Goal: Information Seeking & Learning: Learn about a topic

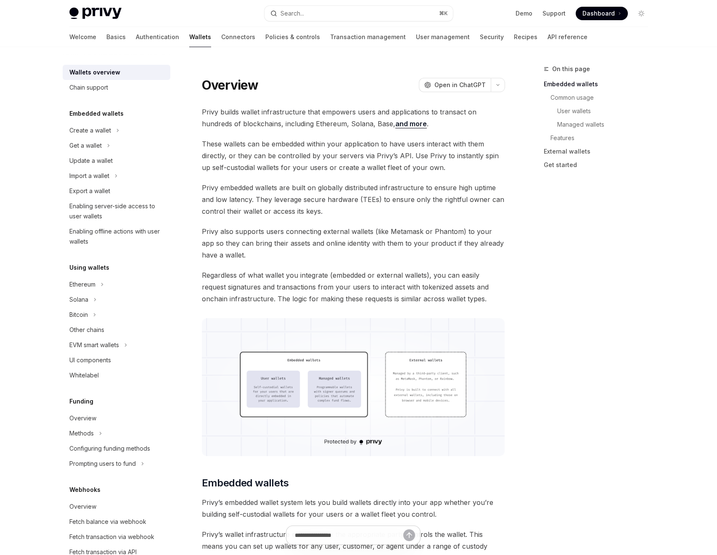
type textarea "*"
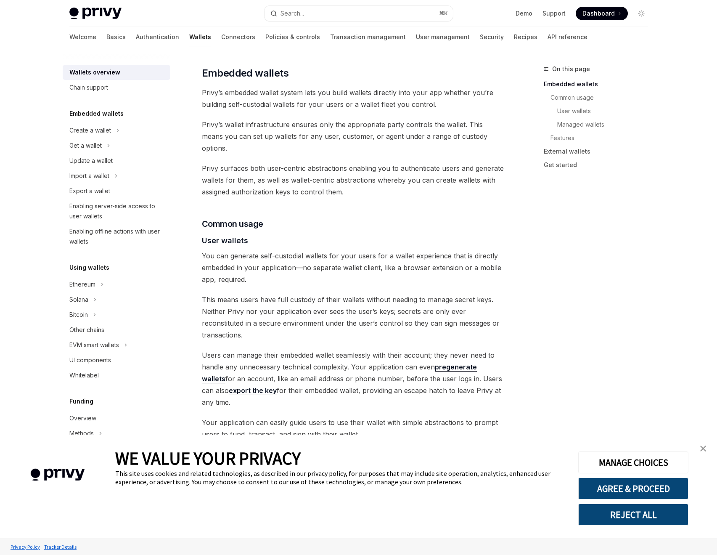
scroll to position [543, 0]
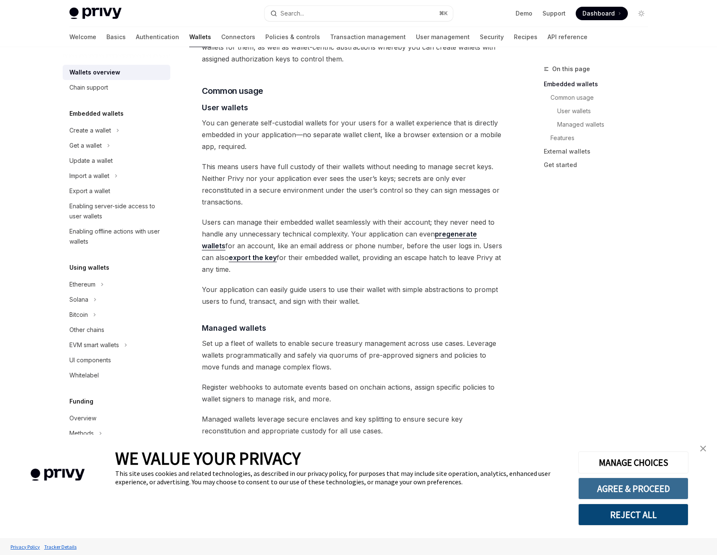
click at [636, 485] on button "AGREE & PROCEED" at bounding box center [633, 488] width 110 height 22
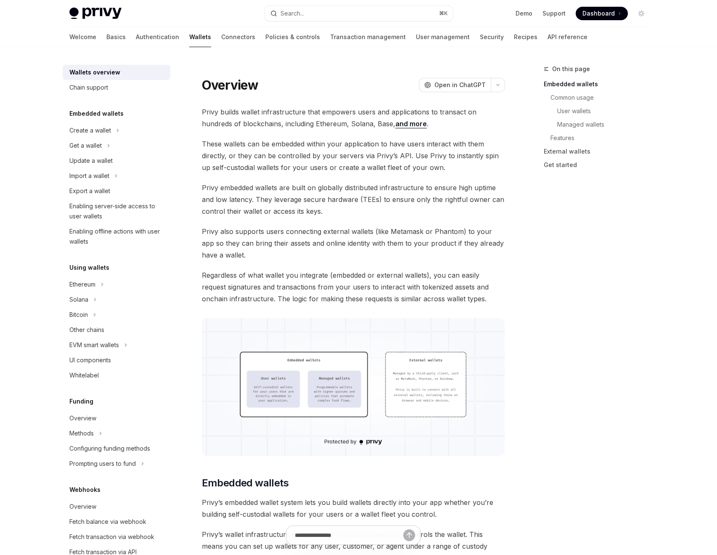
click at [571, 243] on div "On this page Embedded wallets Common usage User wallets Managed wallets Feature…" at bounding box center [591, 309] width 128 height 491
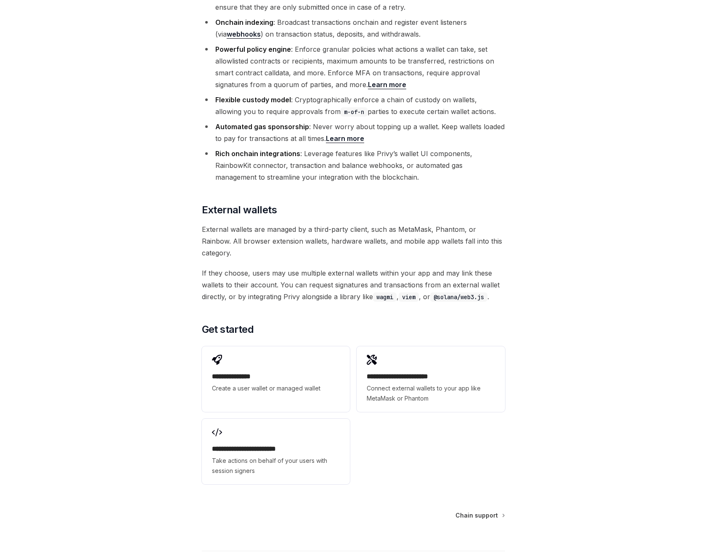
scroll to position [1131, 0]
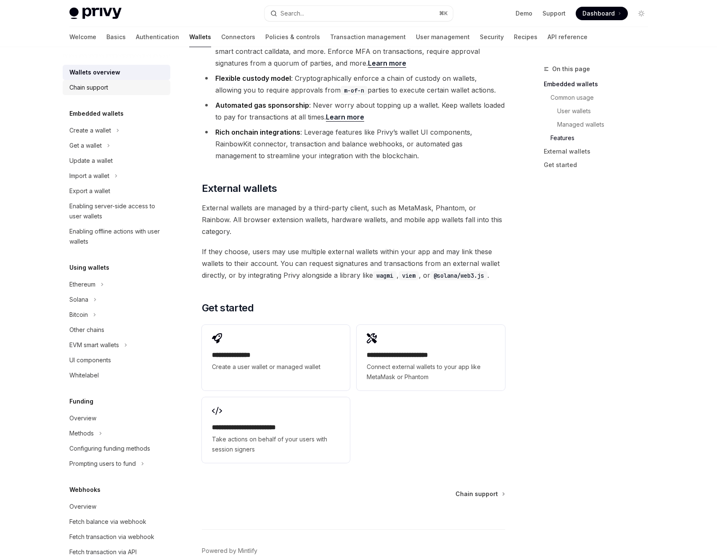
click at [94, 93] on link "Chain support" at bounding box center [117, 87] width 108 height 15
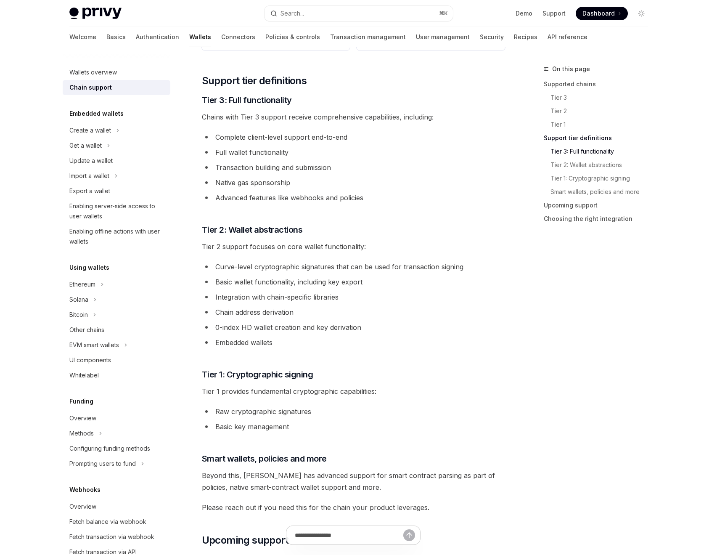
scroll to position [527, 0]
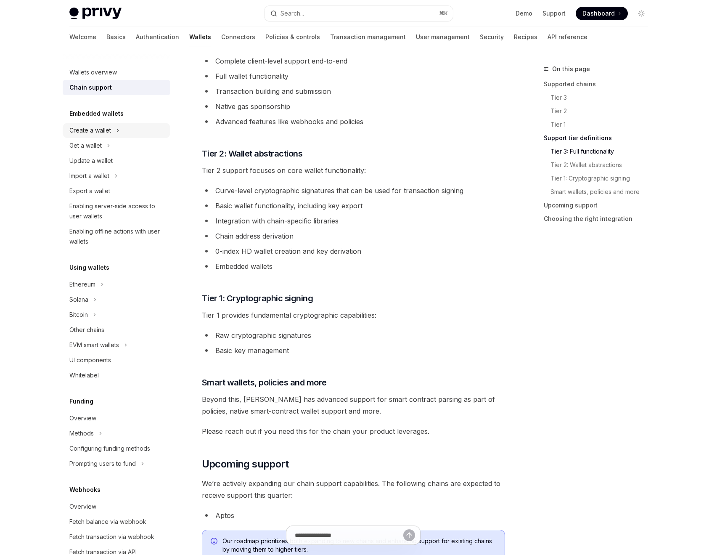
click at [90, 127] on div "Create a wallet" at bounding box center [90, 130] width 42 height 10
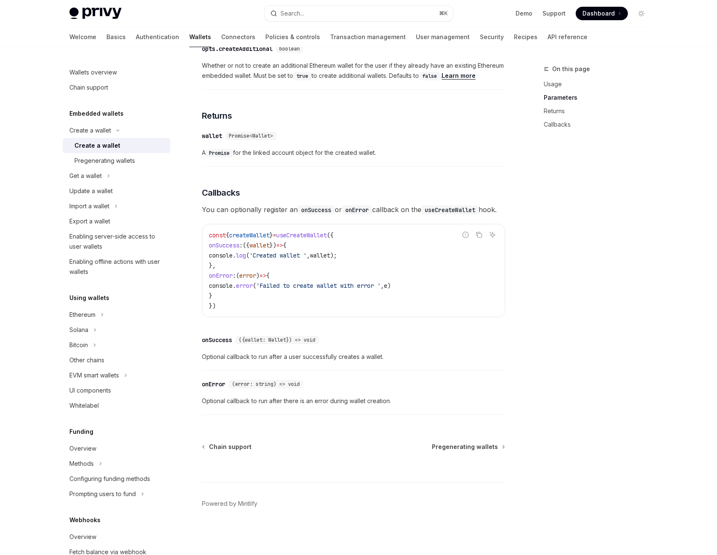
scroll to position [469, 0]
click at [103, 165] on div "Pregenerating wallets" at bounding box center [104, 161] width 61 height 10
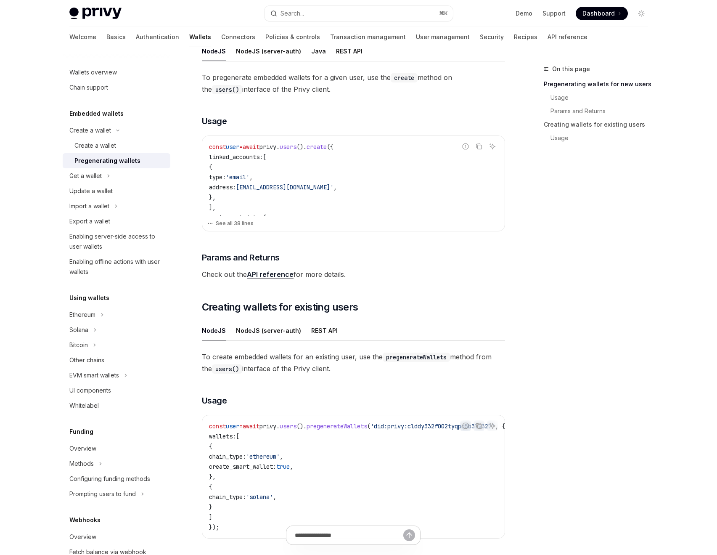
scroll to position [332, 0]
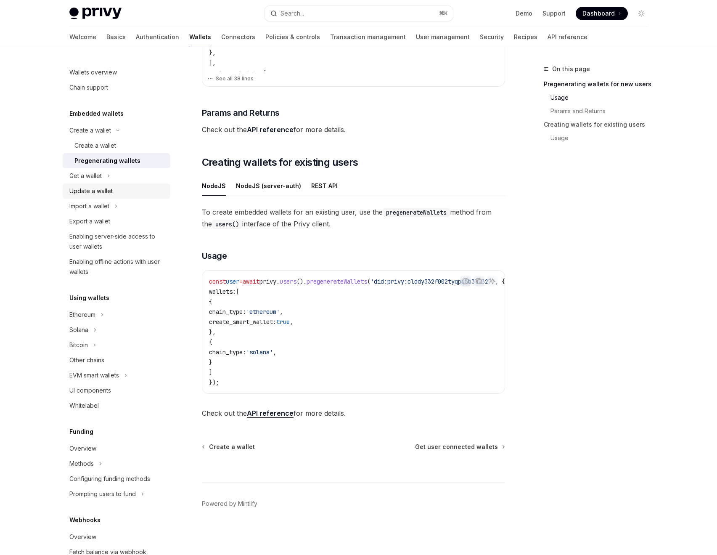
click at [87, 189] on div "Update a wallet" at bounding box center [90, 191] width 43 height 10
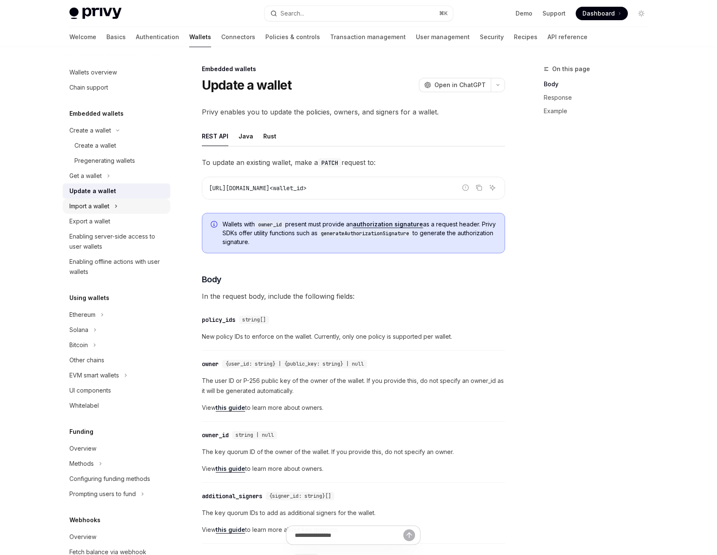
click at [103, 207] on div "Import a wallet" at bounding box center [89, 206] width 40 height 10
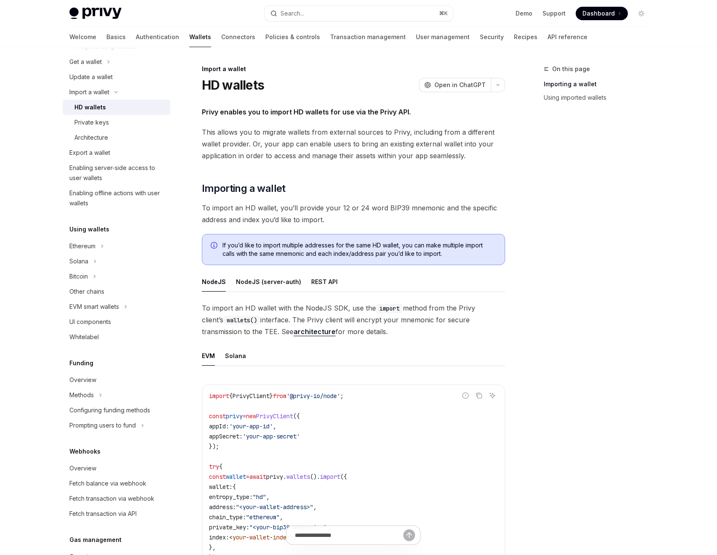
scroll to position [117, 0]
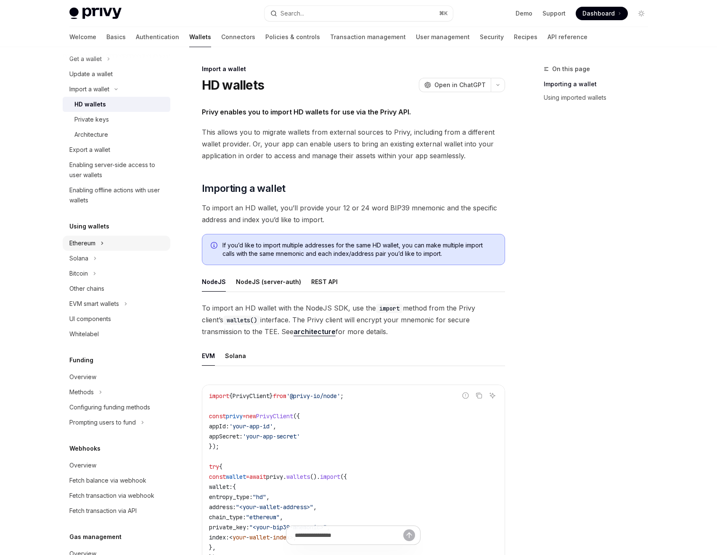
click at [101, 242] on icon "Toggle Ethereum section" at bounding box center [102, 243] width 3 height 10
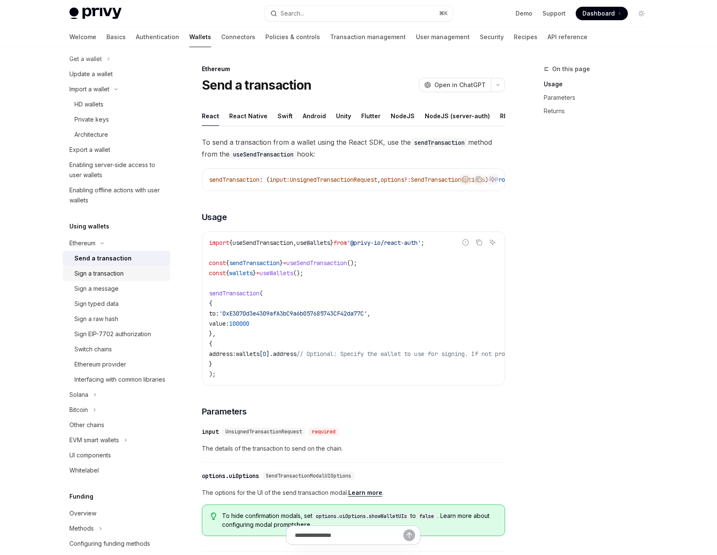
click at [98, 276] on div "Sign a transaction" at bounding box center [98, 273] width 49 height 10
click at [95, 291] on div "Sign a message" at bounding box center [96, 289] width 44 height 10
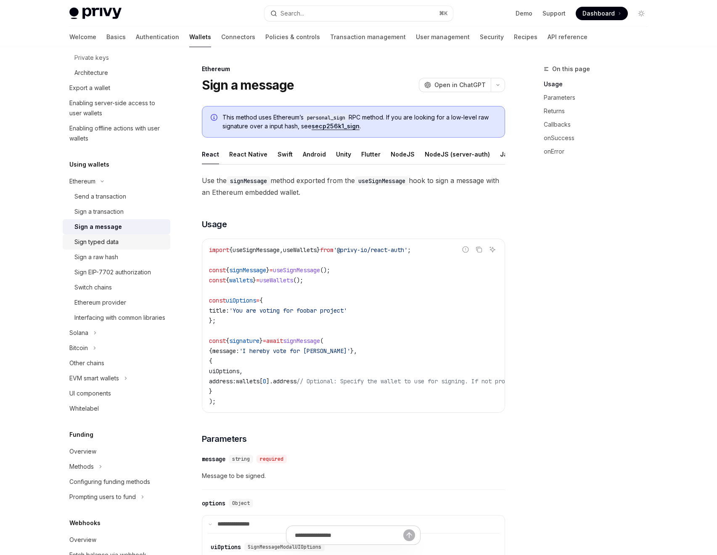
click at [110, 243] on div "Sign typed data" at bounding box center [96, 242] width 44 height 10
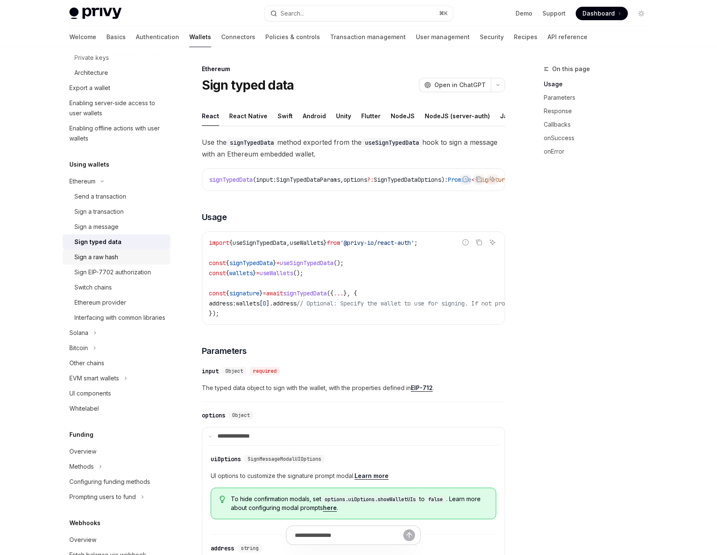
click at [96, 263] on link "Sign a raw hash" at bounding box center [117, 256] width 108 height 15
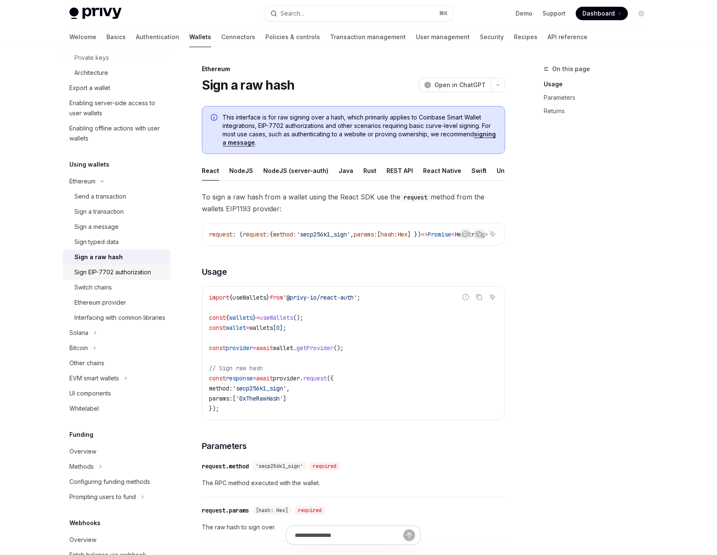
click at [95, 275] on div "Sign EIP-7702 authorization" at bounding box center [112, 272] width 77 height 10
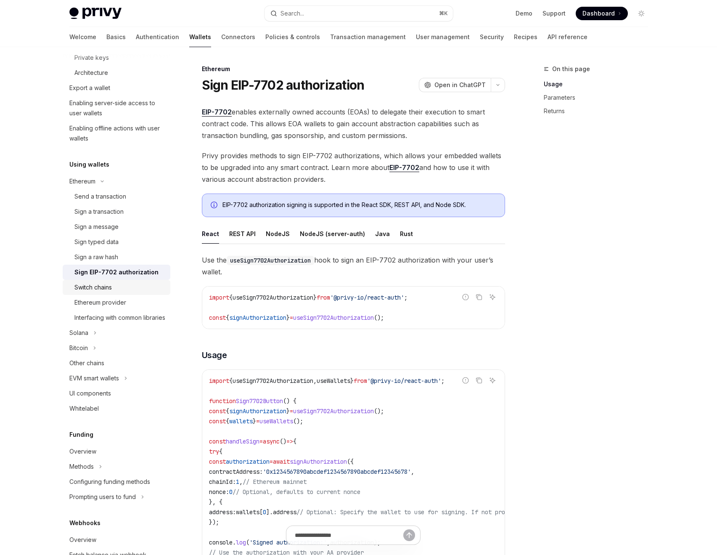
click at [93, 284] on div "Switch chains" at bounding box center [92, 287] width 37 height 10
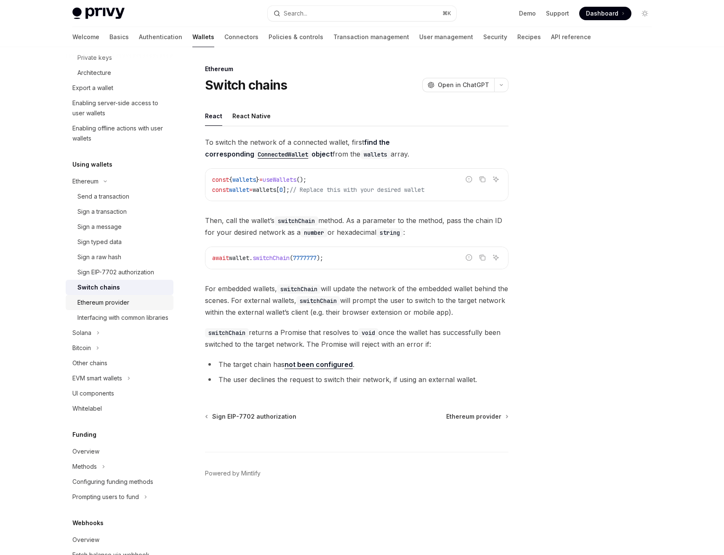
click at [91, 300] on div "Ethereum provider" at bounding box center [103, 302] width 52 height 10
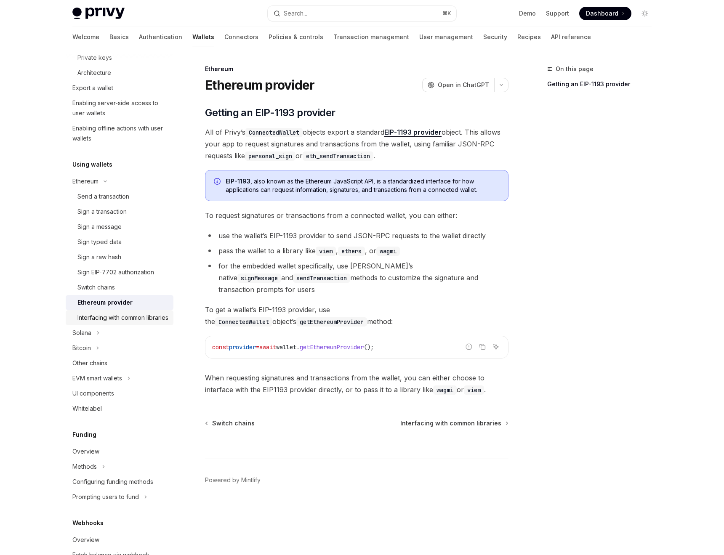
click at [91, 321] on div "Interfacing with common libraries" at bounding box center [122, 318] width 91 height 10
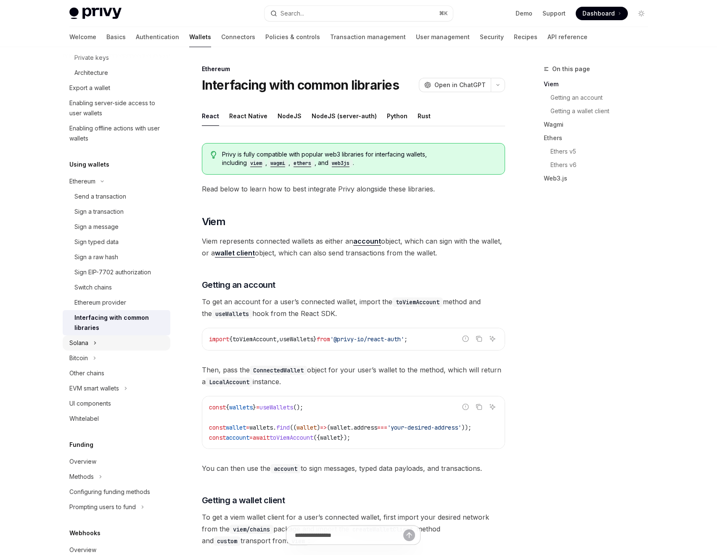
scroll to position [390, 0]
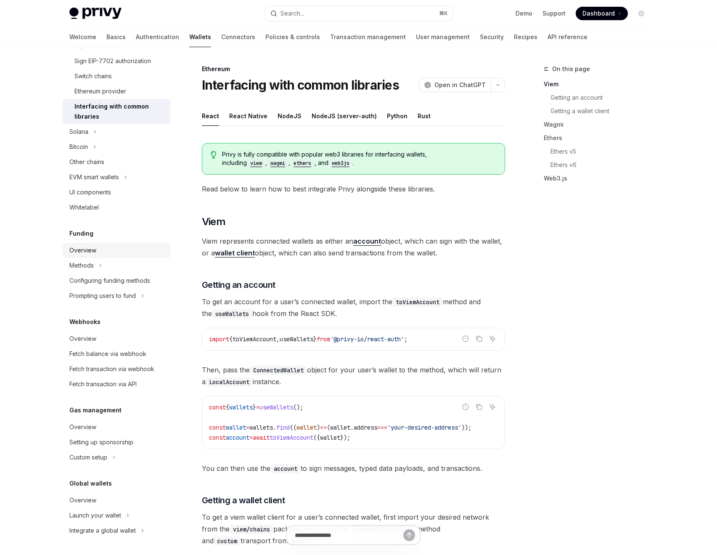
click at [90, 252] on div "Overview" at bounding box center [82, 250] width 27 height 10
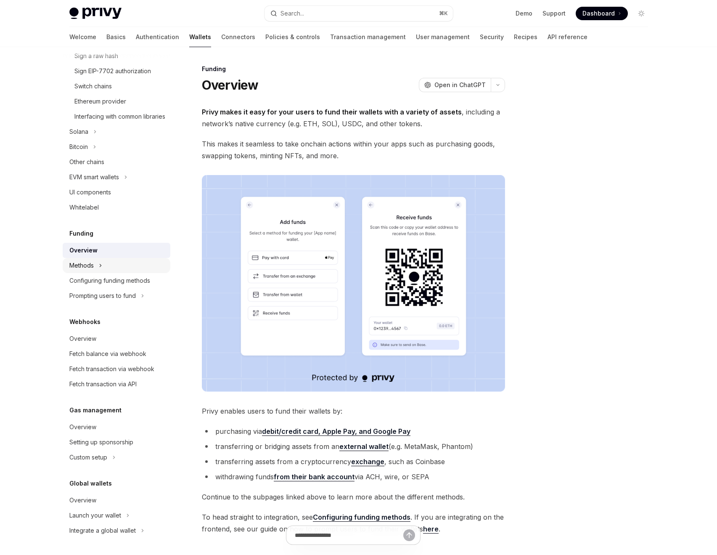
click at [90, 264] on div "Methods" at bounding box center [81, 265] width 24 height 10
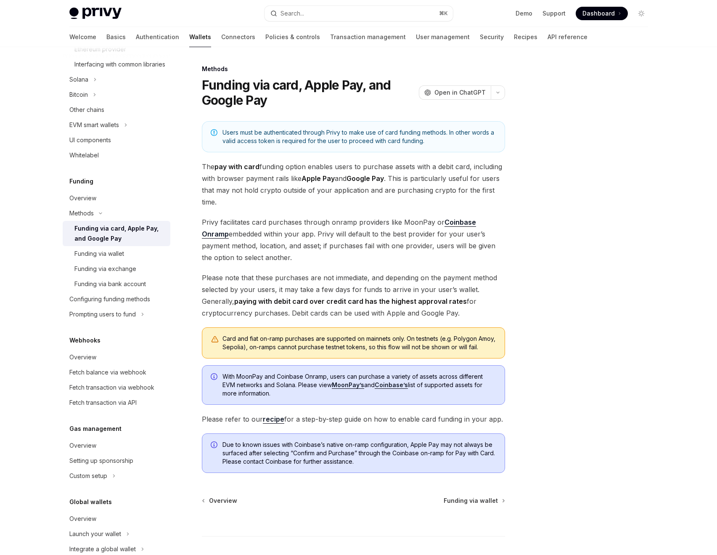
scroll to position [461, 0]
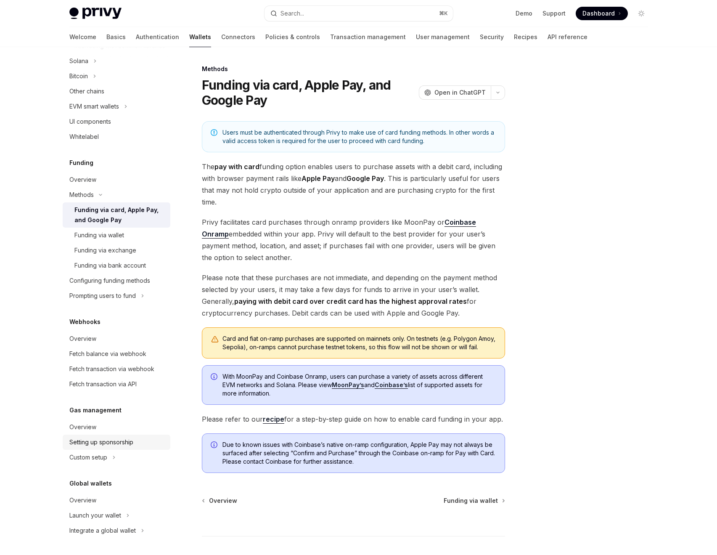
click at [98, 437] on div "Setting up sponsorship" at bounding box center [101, 442] width 64 height 10
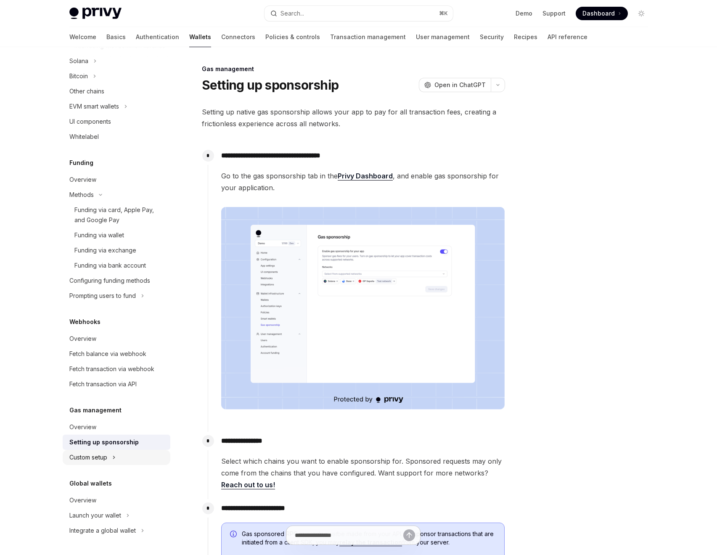
click at [90, 461] on div "Custom setup" at bounding box center [88, 457] width 38 height 10
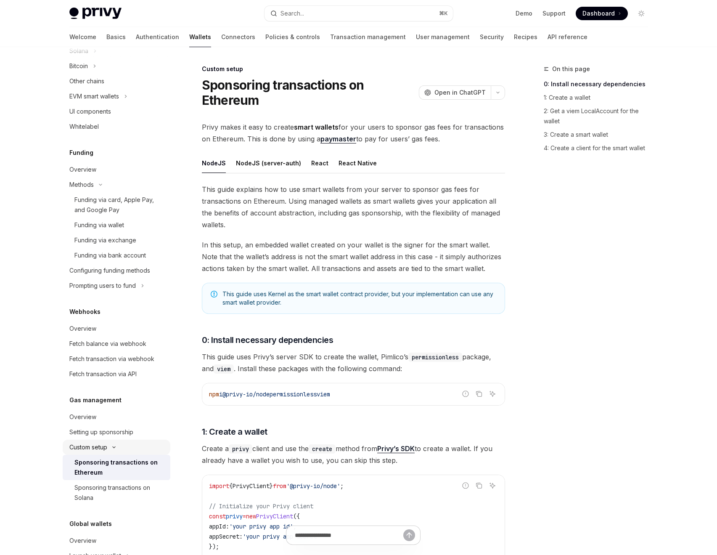
scroll to position [511, 0]
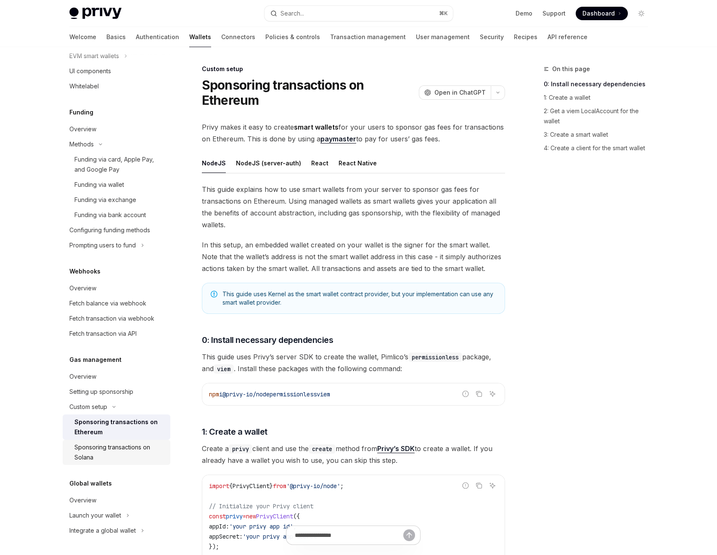
click at [89, 453] on div "Sponsoring transactions on Solana" at bounding box center [119, 452] width 91 height 20
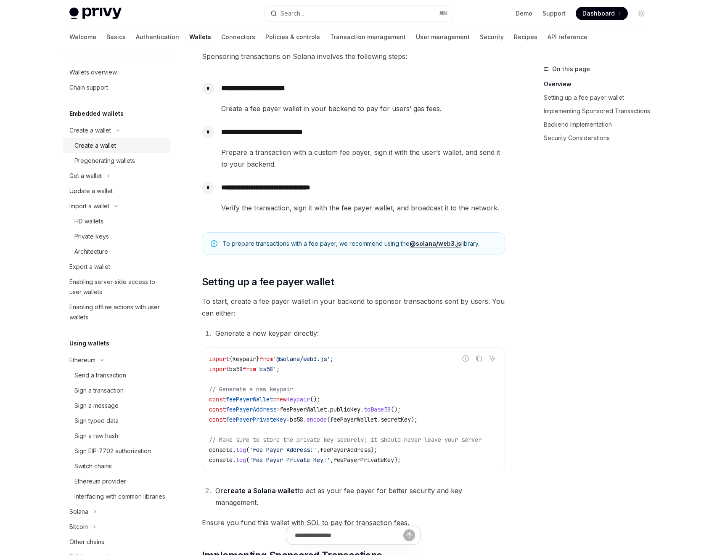
click at [95, 144] on div "Create a wallet" at bounding box center [95, 145] width 42 height 10
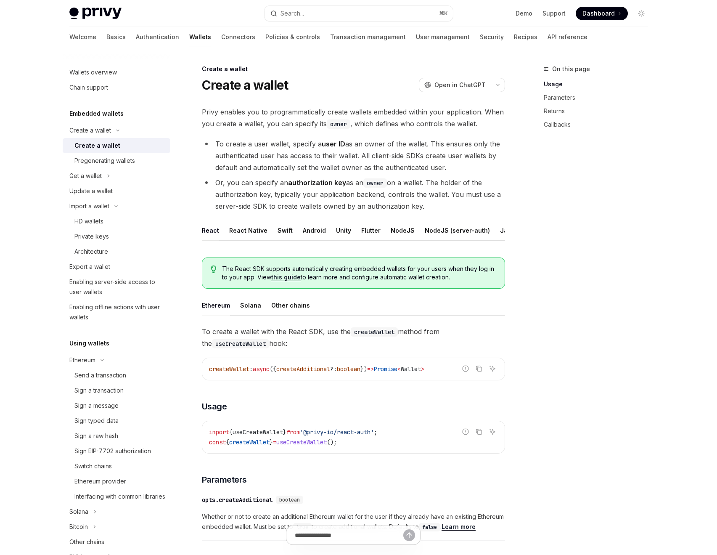
type textarea "*"
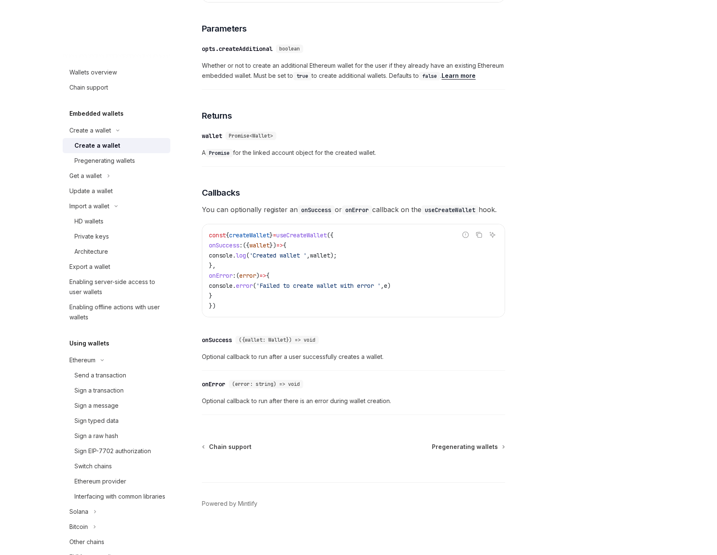
scroll to position [469, 0]
